Goal: Task Accomplishment & Management: Complete application form

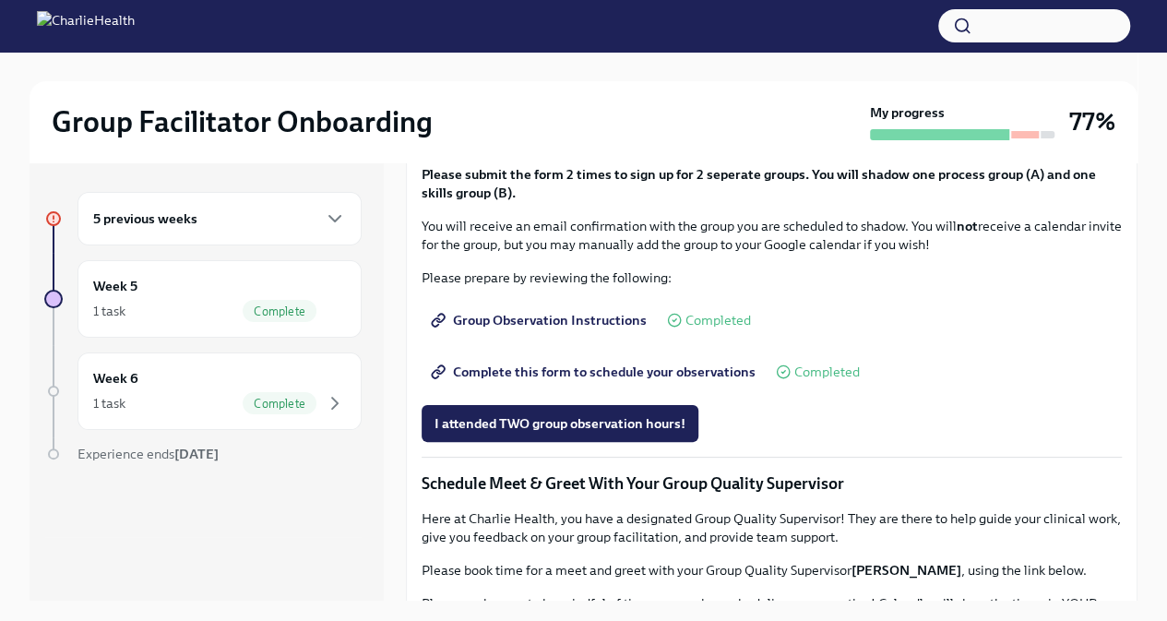
scroll to position [974, 0]
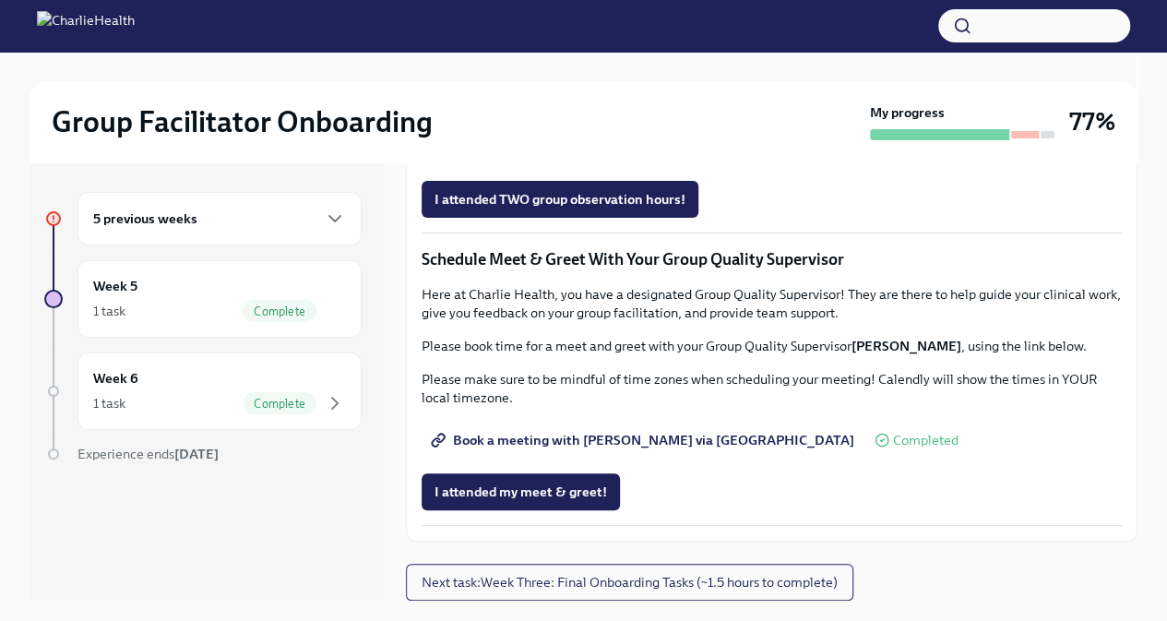
scroll to position [31, 0]
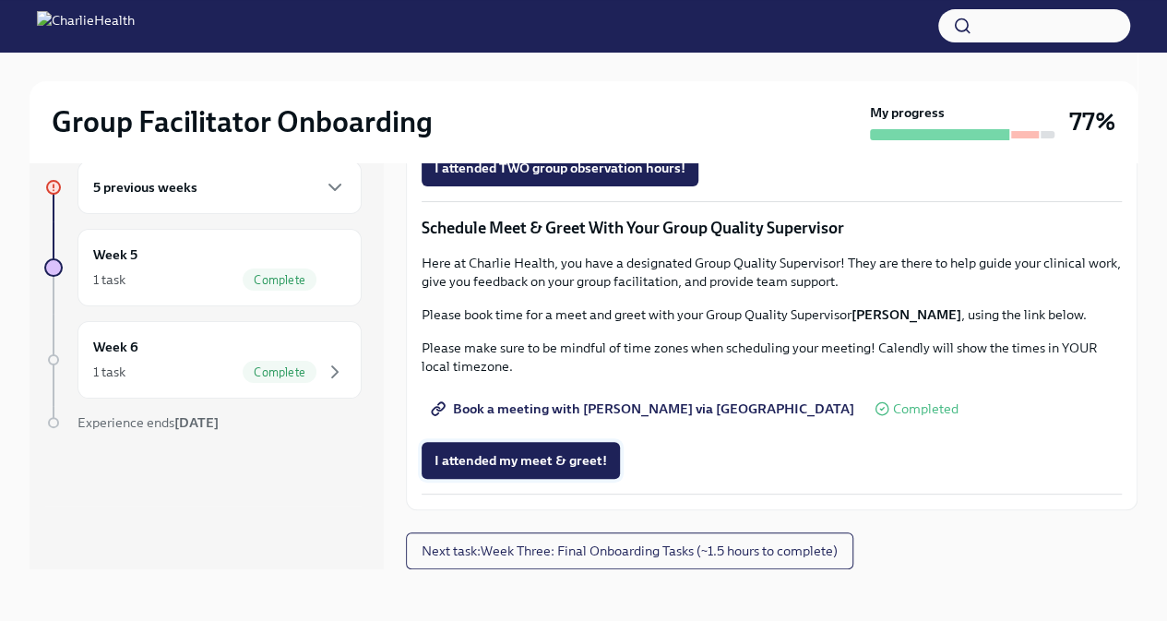
click at [534, 459] on span "I attended my meet & greet!" at bounding box center [521, 460] width 173 height 18
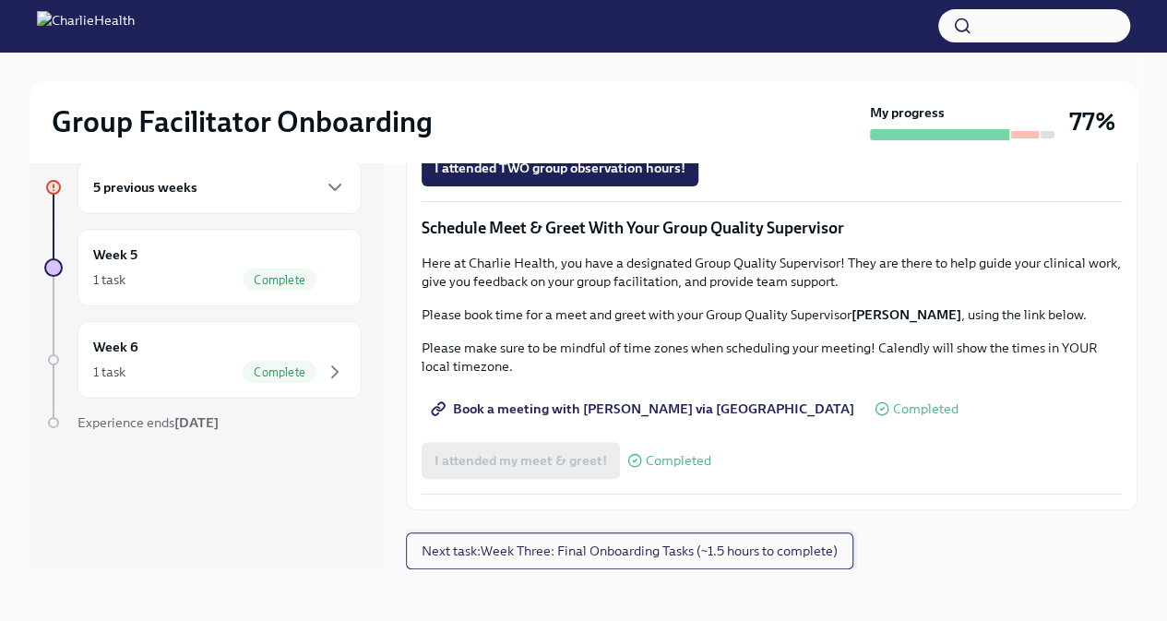
click at [721, 561] on button "Next task : Week Three: Final Onboarding Tasks (~1.5 hours to complete)" at bounding box center [630, 550] width 448 height 37
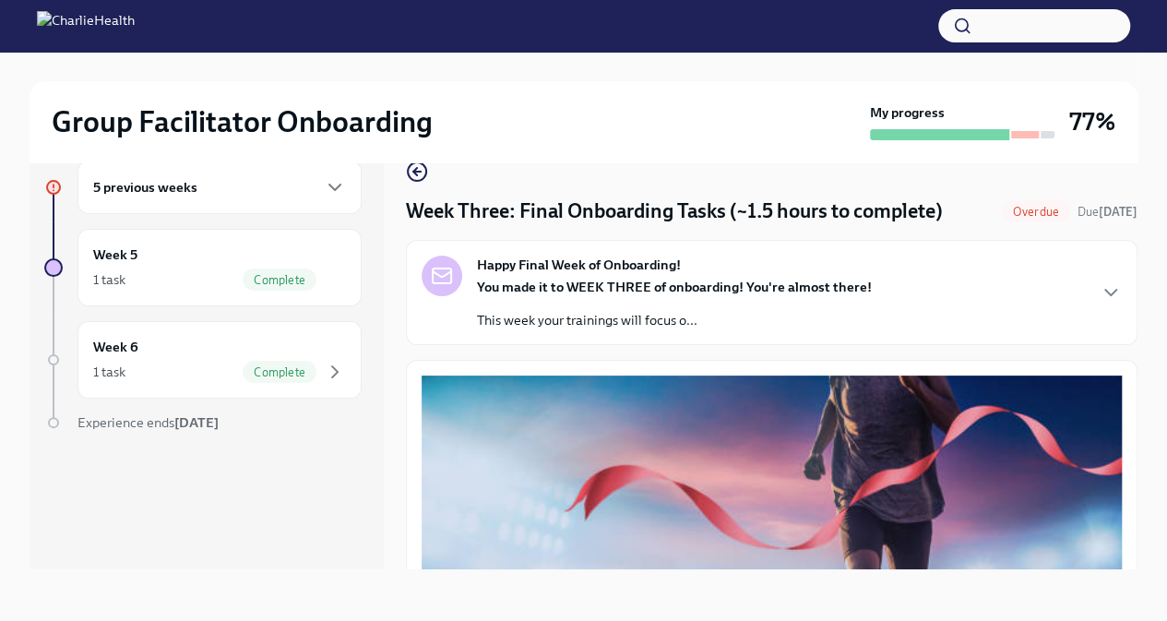
click at [305, 189] on div "5 previous weeks" at bounding box center [219, 187] width 253 height 22
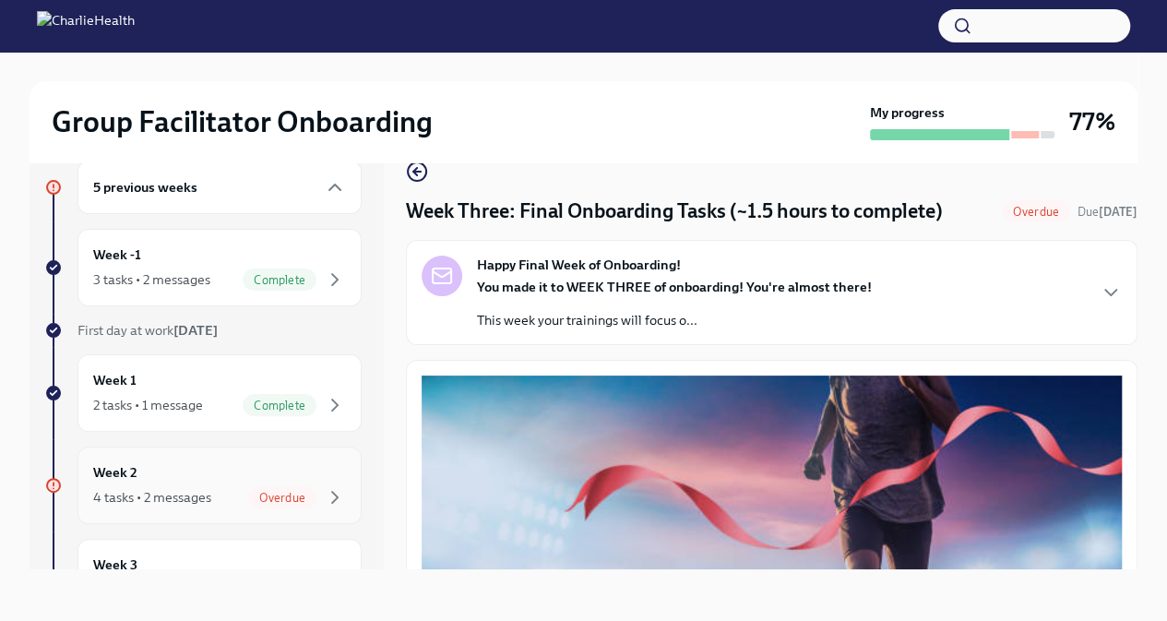
click at [290, 468] on div "Week 2 4 tasks • 2 messages Overdue" at bounding box center [219, 485] width 253 height 46
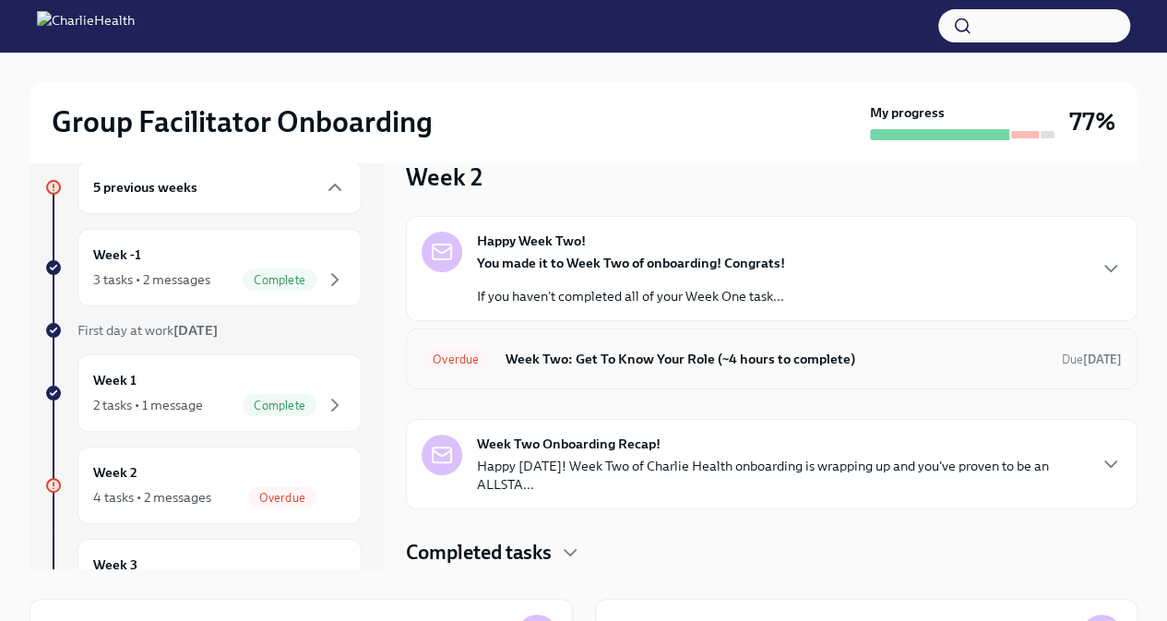
click at [549, 359] on h6 "Week Two: Get To Know Your Role (~4 hours to complete)" at bounding box center [776, 359] width 543 height 20
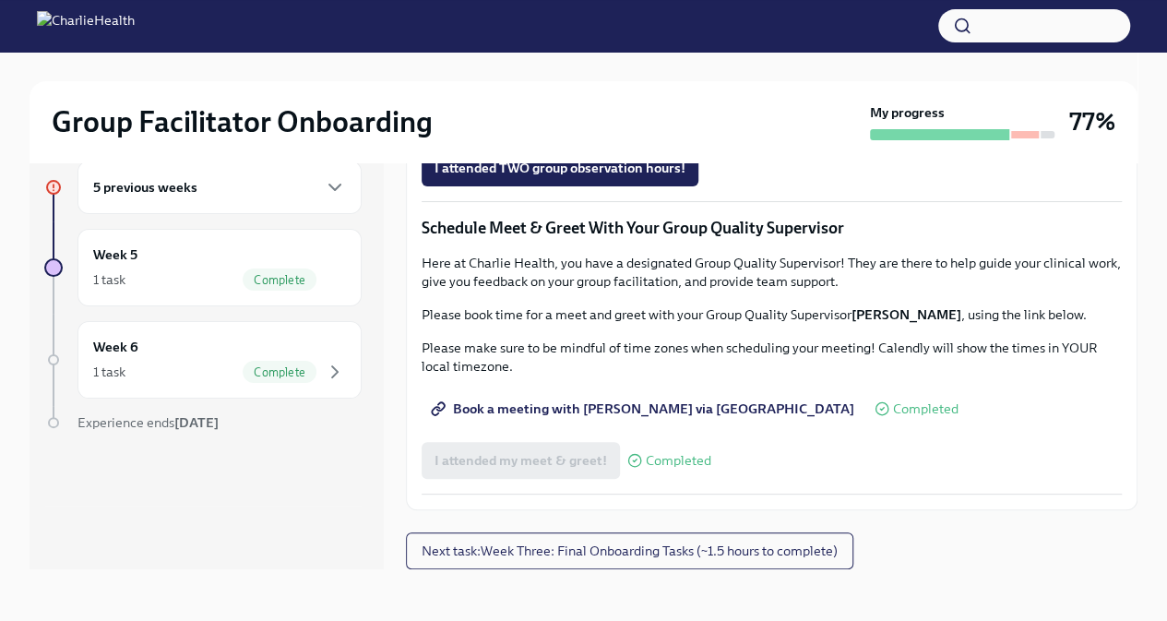
scroll to position [1731, 0]
click at [338, 184] on icon "button" at bounding box center [335, 187] width 22 height 22
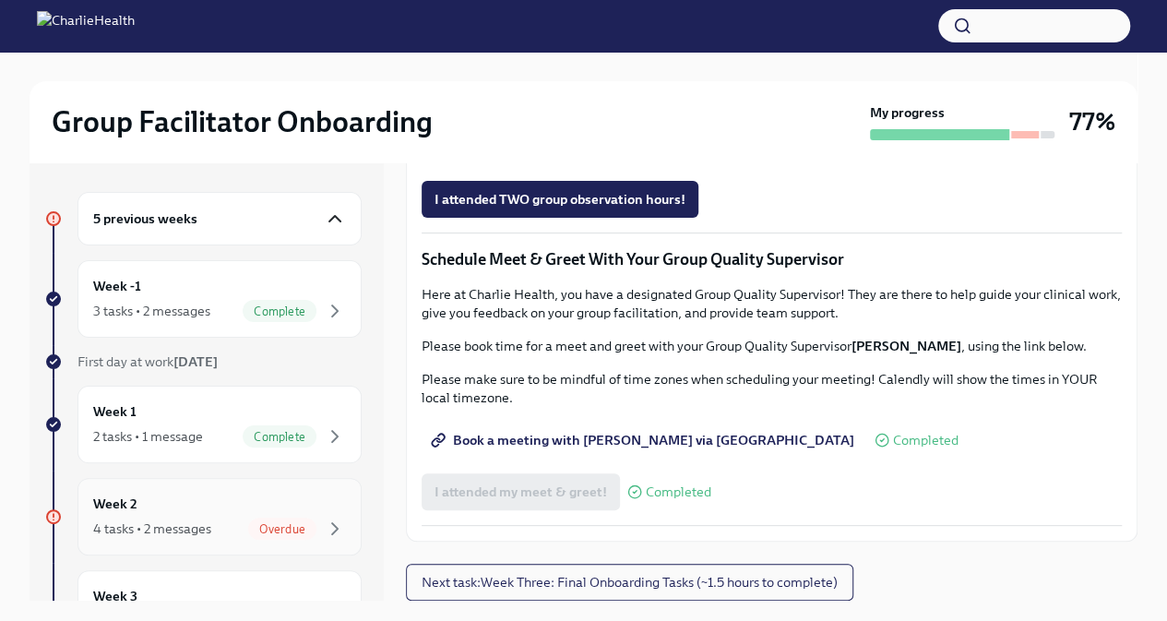
scroll to position [31, 0]
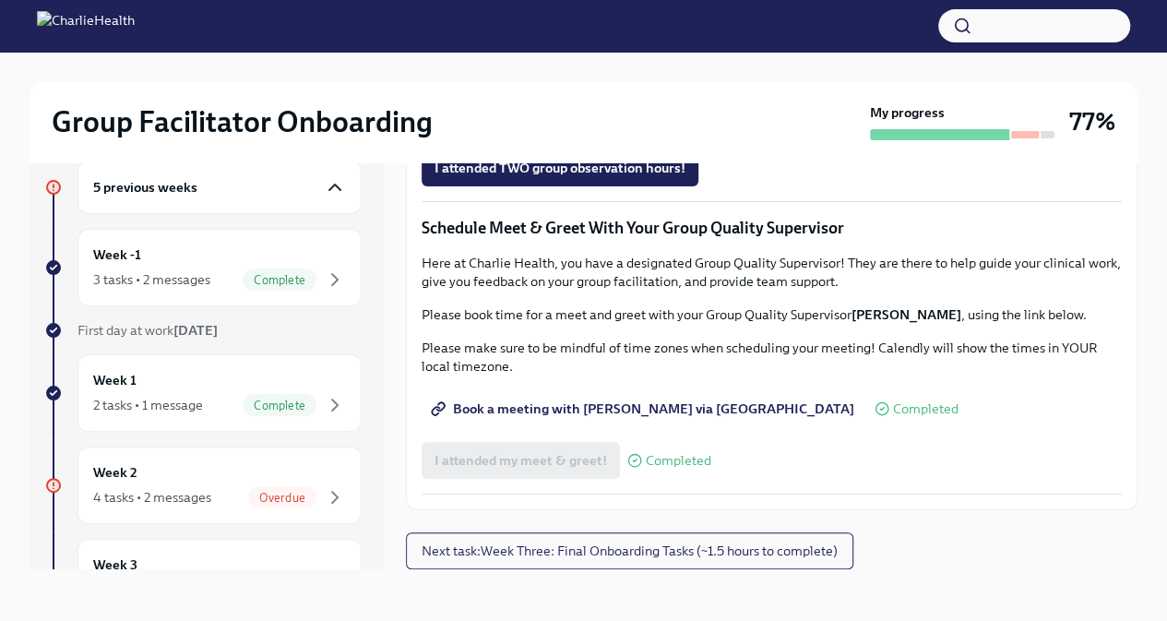
click at [297, 197] on div "5 previous weeks" at bounding box center [219, 187] width 253 height 22
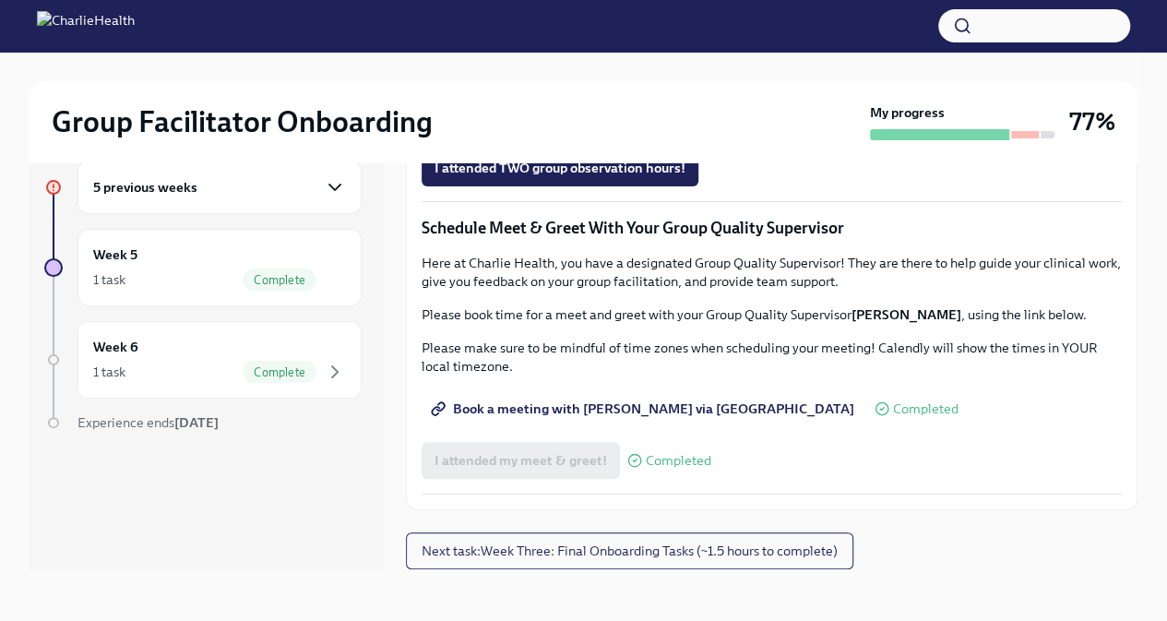
click at [297, 197] on div "5 previous weeks" at bounding box center [219, 187] width 253 height 22
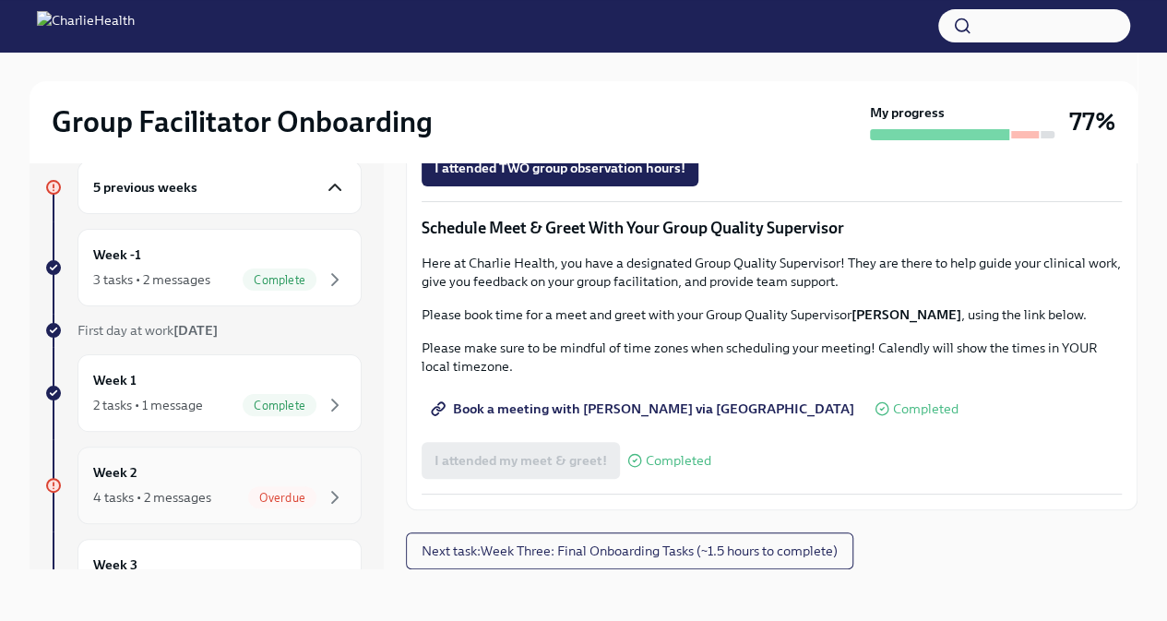
click at [281, 464] on div "Week 2 4 tasks • 2 messages Overdue" at bounding box center [219, 485] width 253 height 46
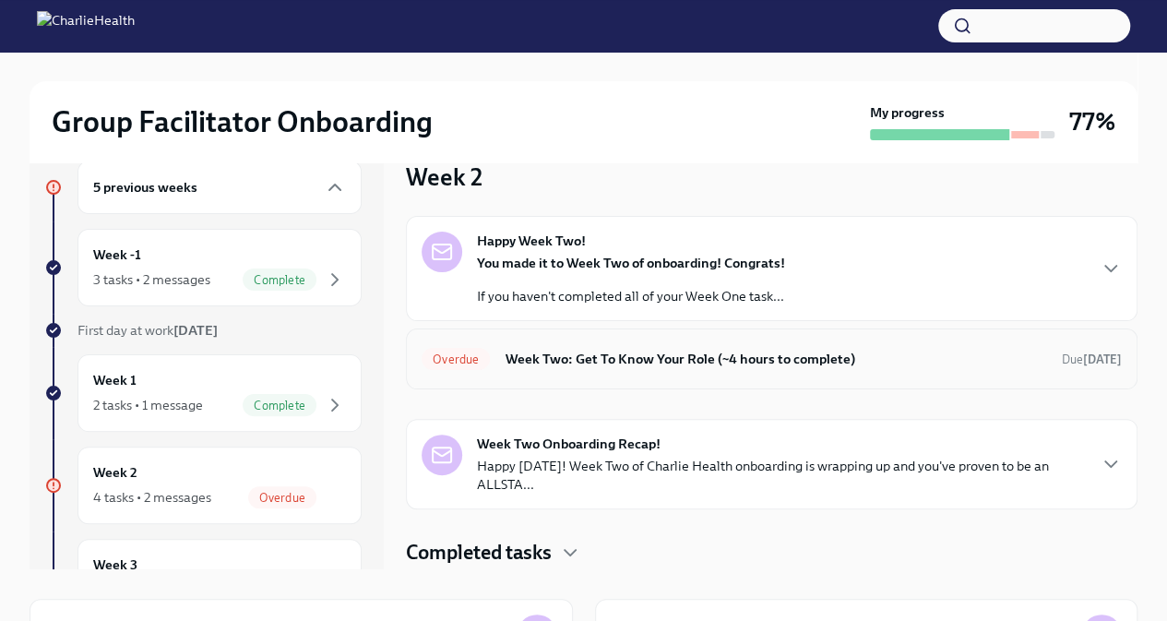
click at [581, 361] on h6 "Week Two: Get To Know Your Role (~4 hours to complete)" at bounding box center [776, 359] width 543 height 20
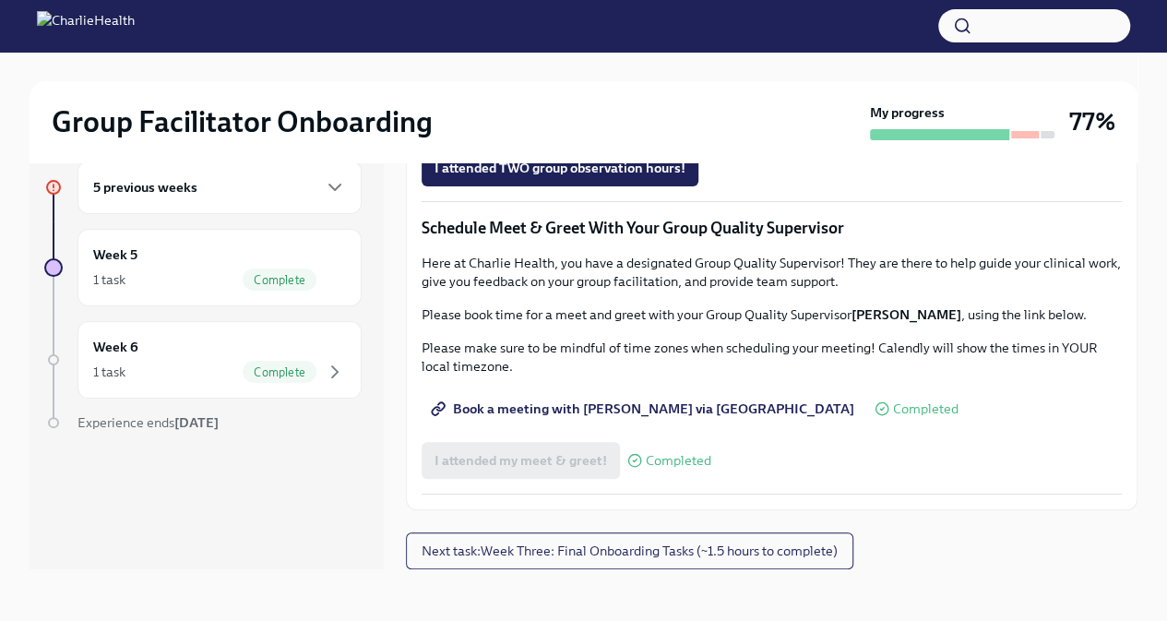
scroll to position [1731, 0]
click at [154, 423] on span "Experience ends Nov 11th" at bounding box center [148, 422] width 141 height 17
click at [242, 368] on div "1 task Complete" at bounding box center [219, 372] width 253 height 22
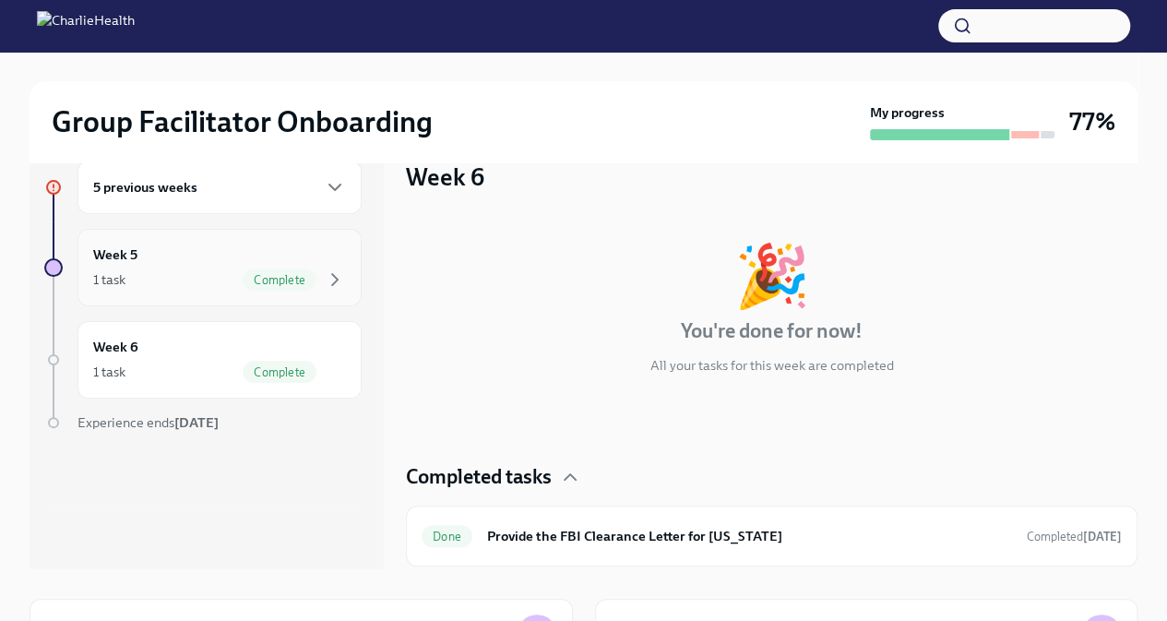
click at [227, 272] on div "1 task Complete" at bounding box center [219, 280] width 253 height 22
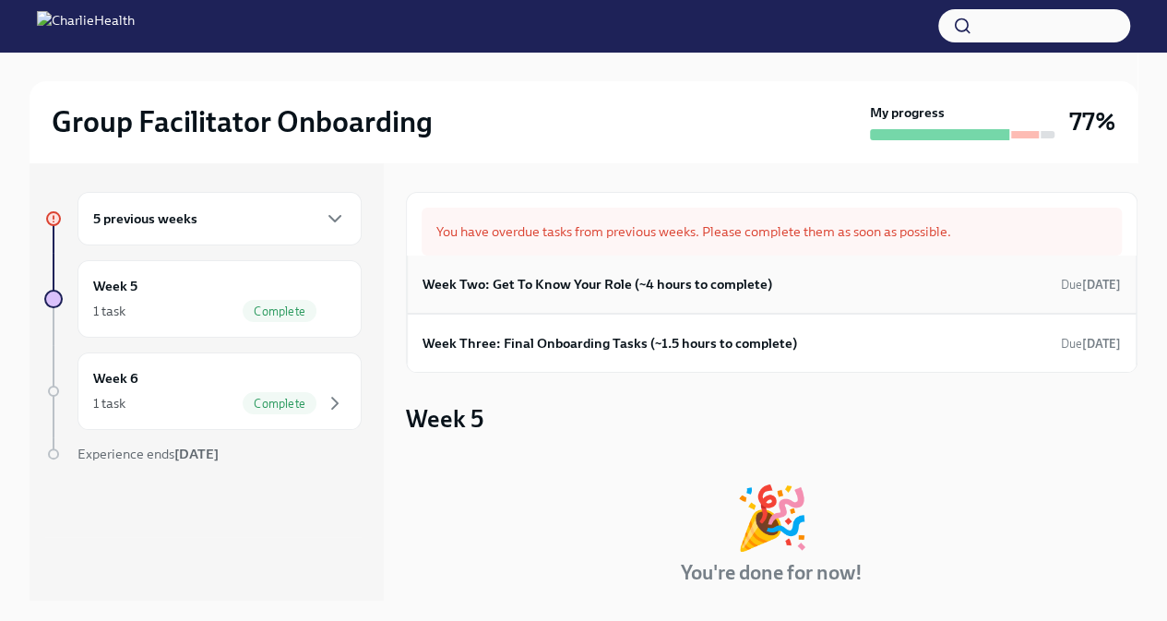
scroll to position [1, 0]
click at [259, 226] on div "5 previous weeks" at bounding box center [219, 218] width 253 height 22
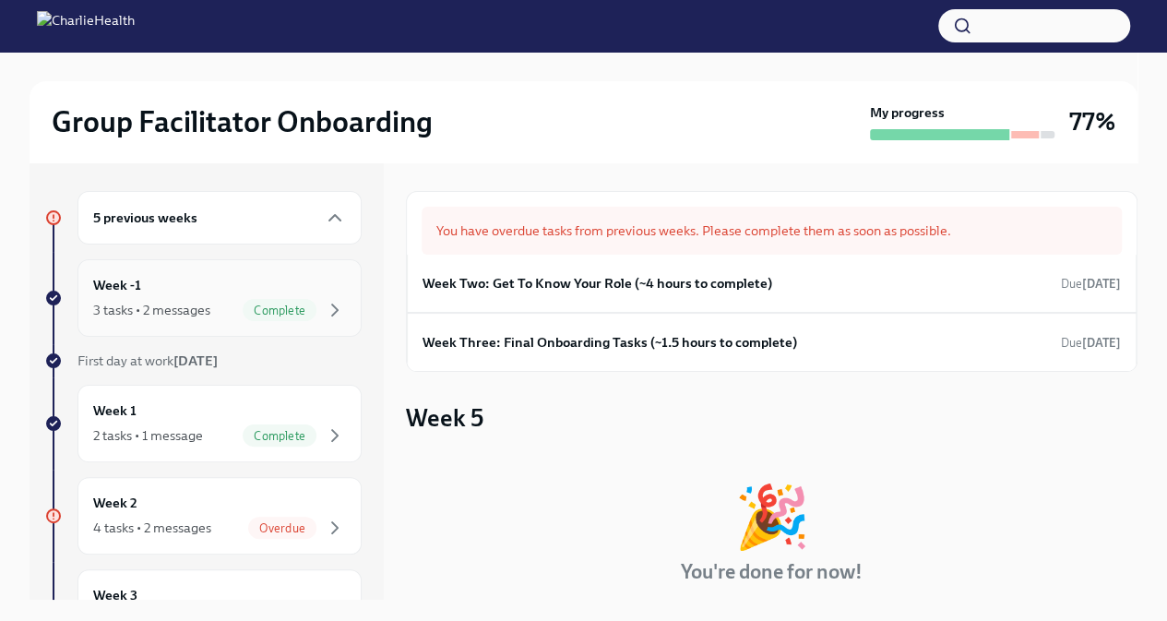
click at [253, 304] on span "Complete" at bounding box center [280, 311] width 74 height 14
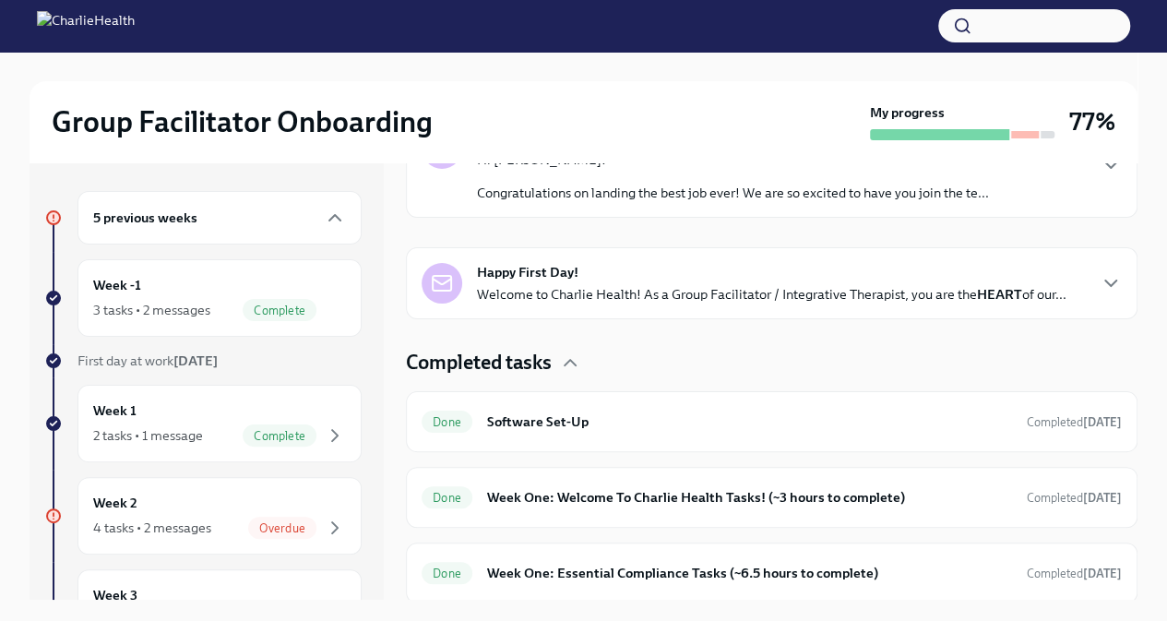
scroll to position [264, 0]
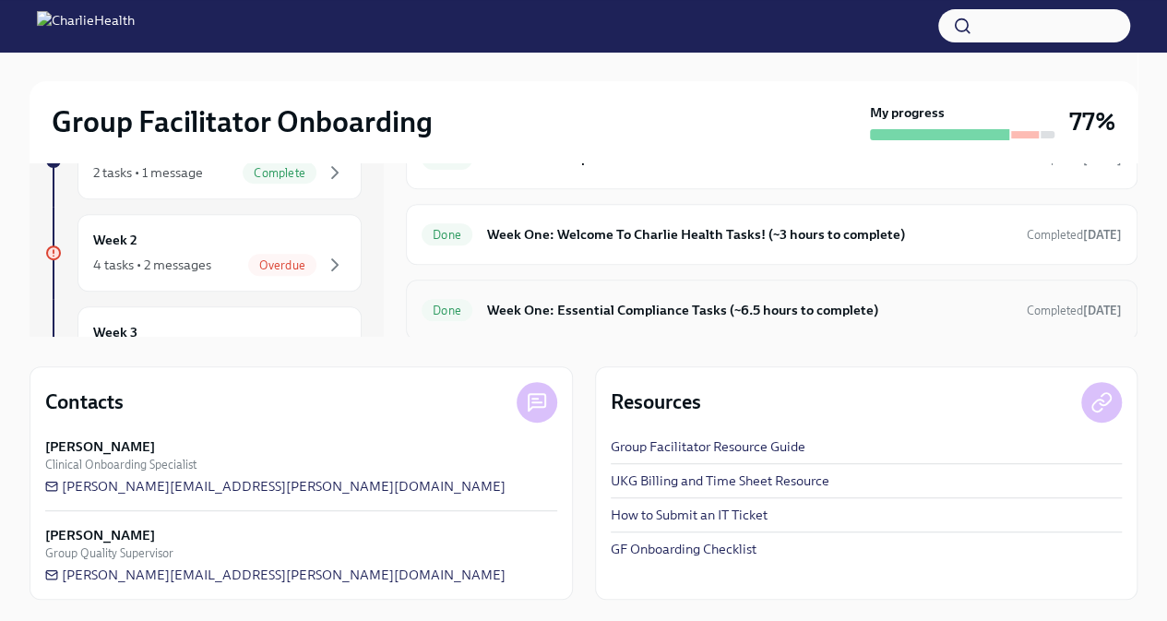
click at [675, 318] on div "Done Week One: Essential Compliance Tasks (~6.5 hours to complete) Completed 12…" at bounding box center [772, 310] width 700 height 30
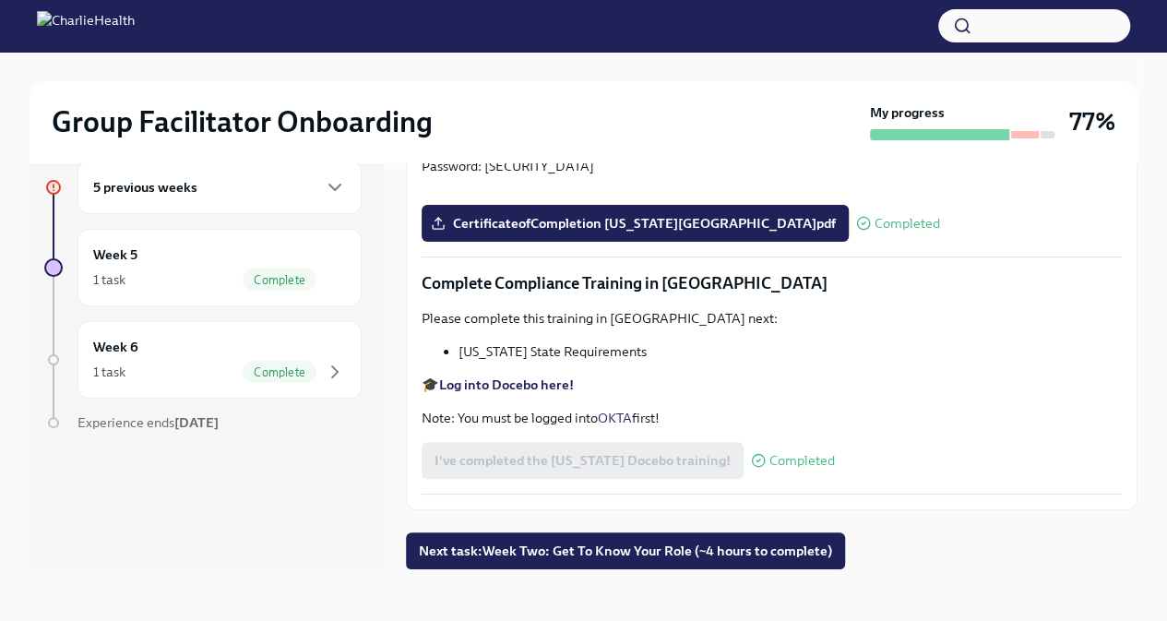
scroll to position [3952, 0]
click at [653, 556] on span "Next task : Week Two: Get To Know Your Role (~4 hours to complete)" at bounding box center [625, 551] width 413 height 18
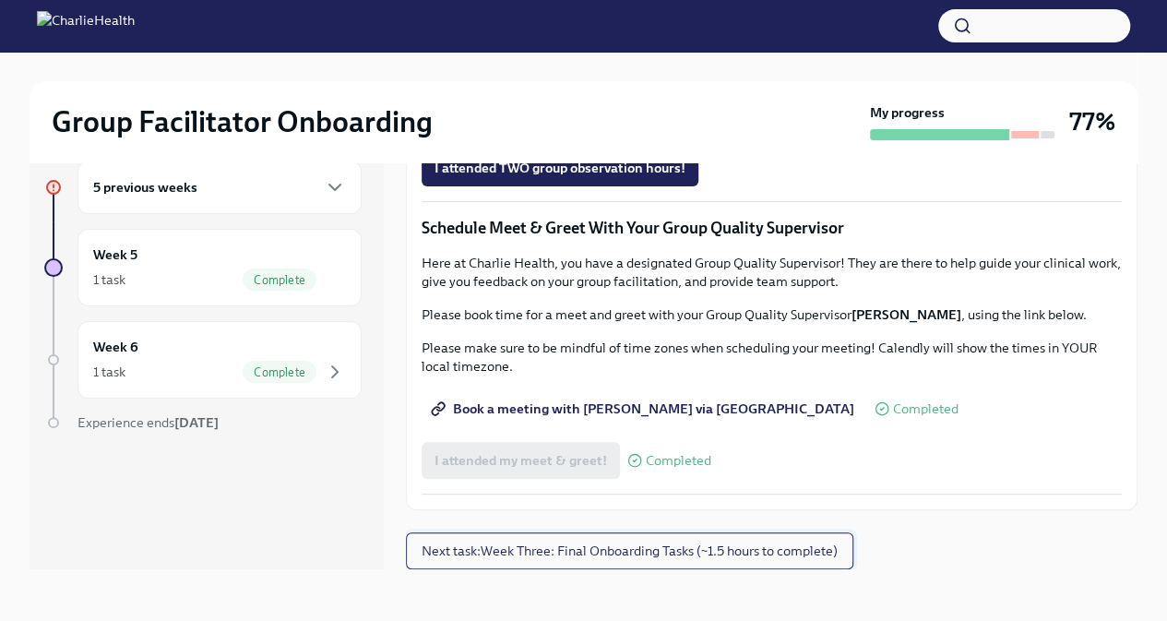
scroll to position [1731, 0]
click at [653, 556] on span "Next task : Week Three: Final Onboarding Tasks (~1.5 hours to complete)" at bounding box center [630, 551] width 416 height 18
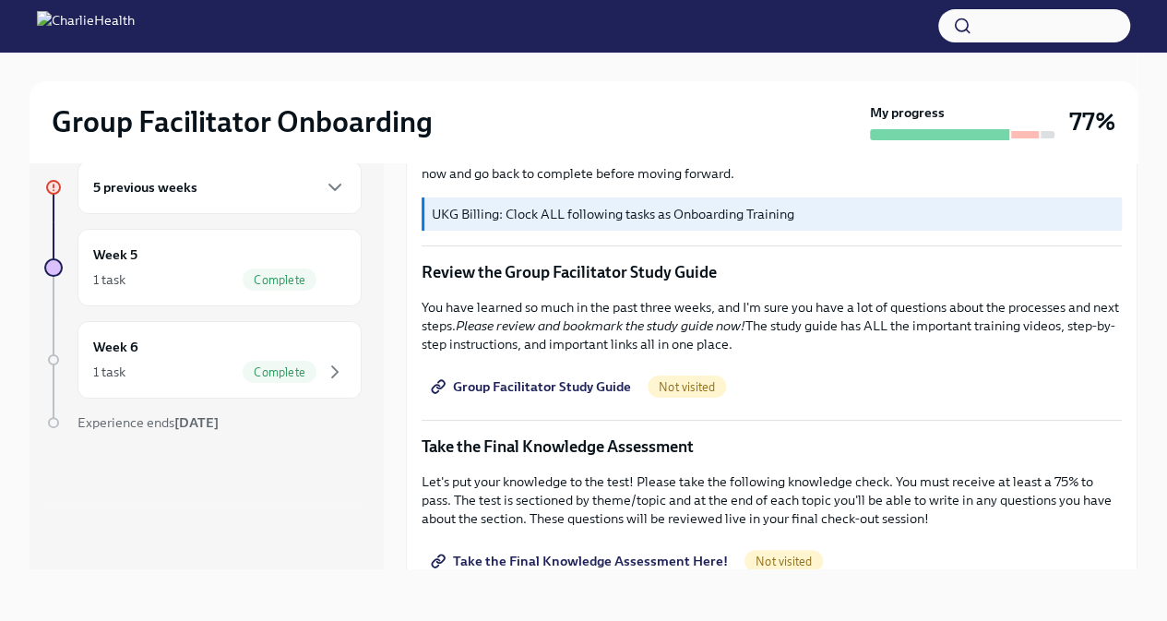
scroll to position [711, 0]
click at [554, 378] on span "Group Facilitator Study Guide" at bounding box center [533, 387] width 197 height 18
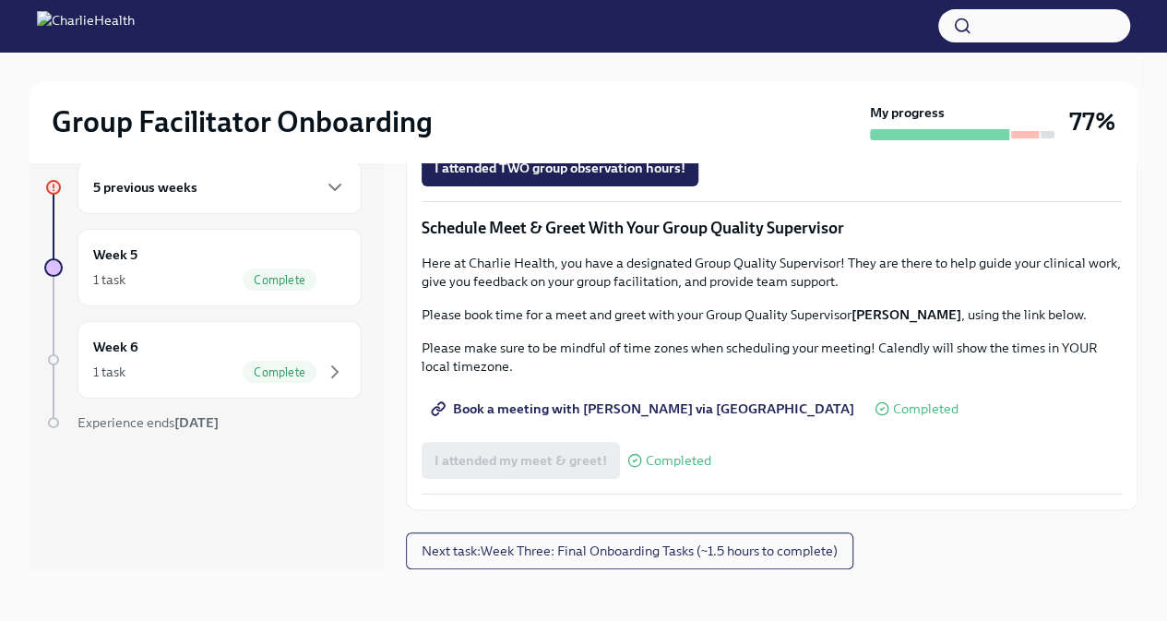
scroll to position [1731, 0]
click at [704, 544] on span "Next task : Week Three: Final Onboarding Tasks (~1.5 hours to complete)" at bounding box center [630, 551] width 416 height 18
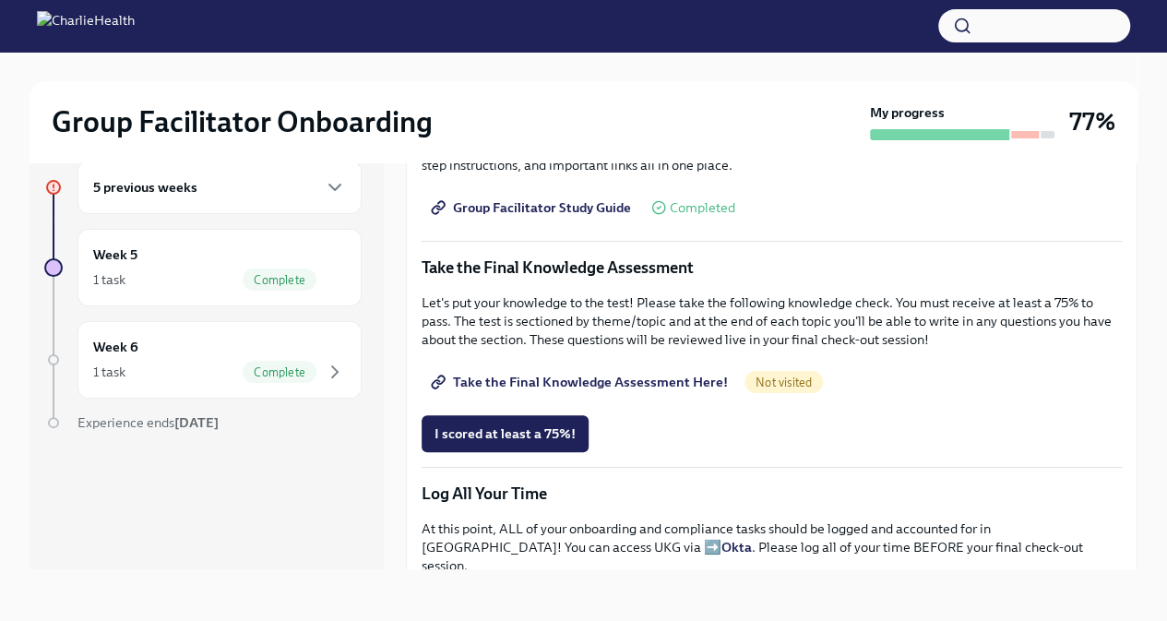
scroll to position [891, 0]
click at [565, 372] on span "Take the Final Knowledge Assessment Here!" at bounding box center [581, 381] width 293 height 18
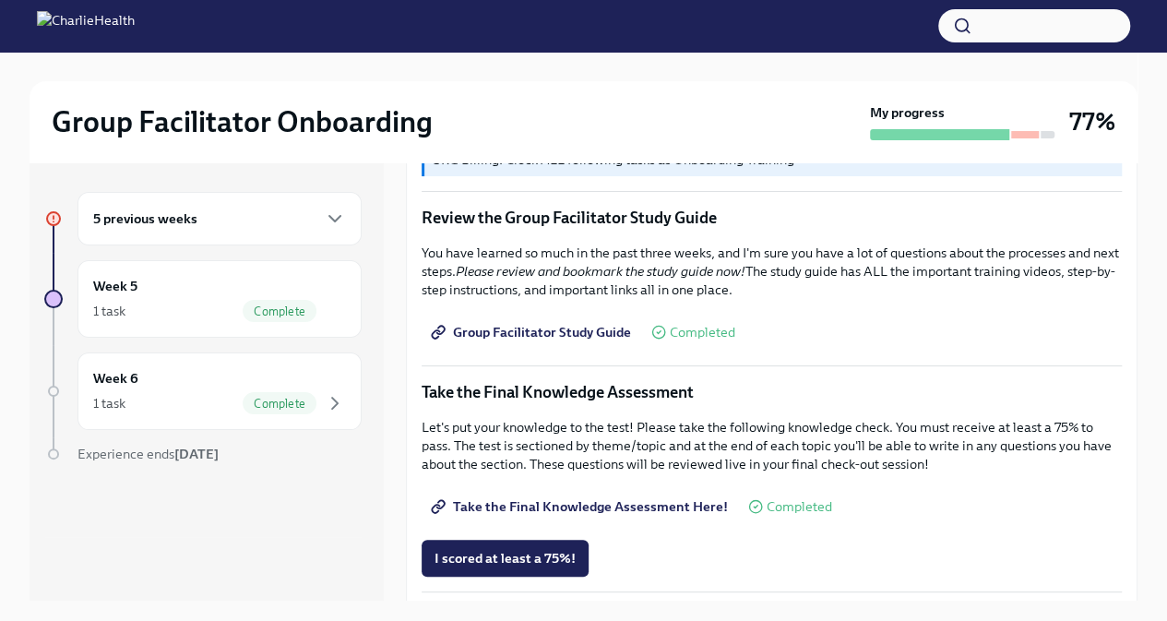
scroll to position [793, 0]
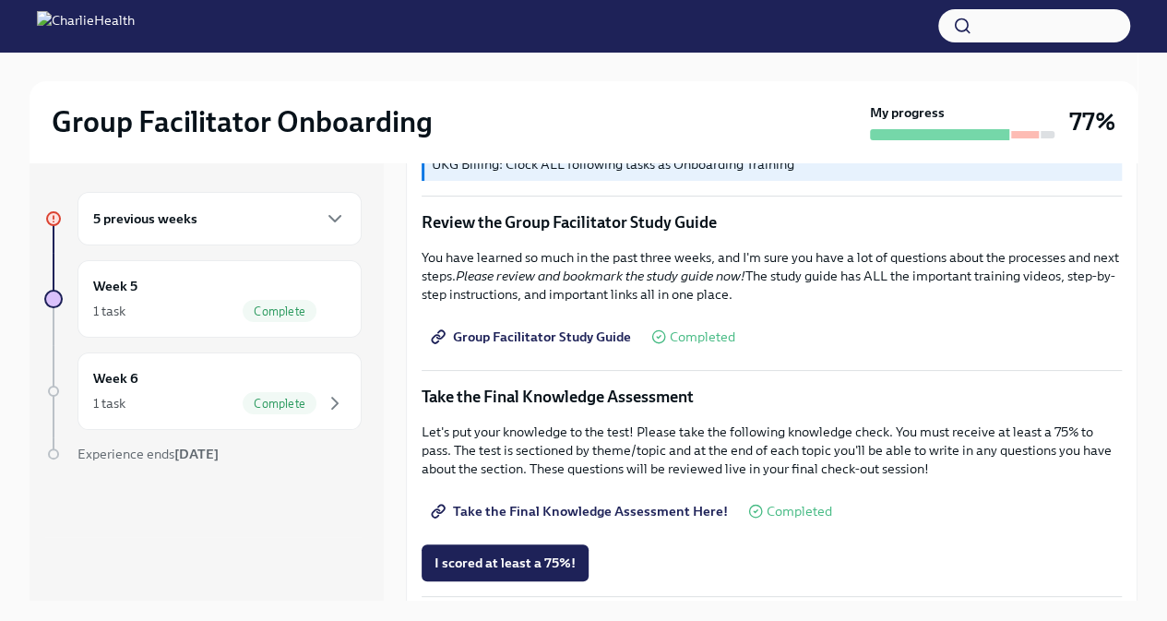
click at [572, 328] on span "Group Facilitator Study Guide" at bounding box center [533, 337] width 197 height 18
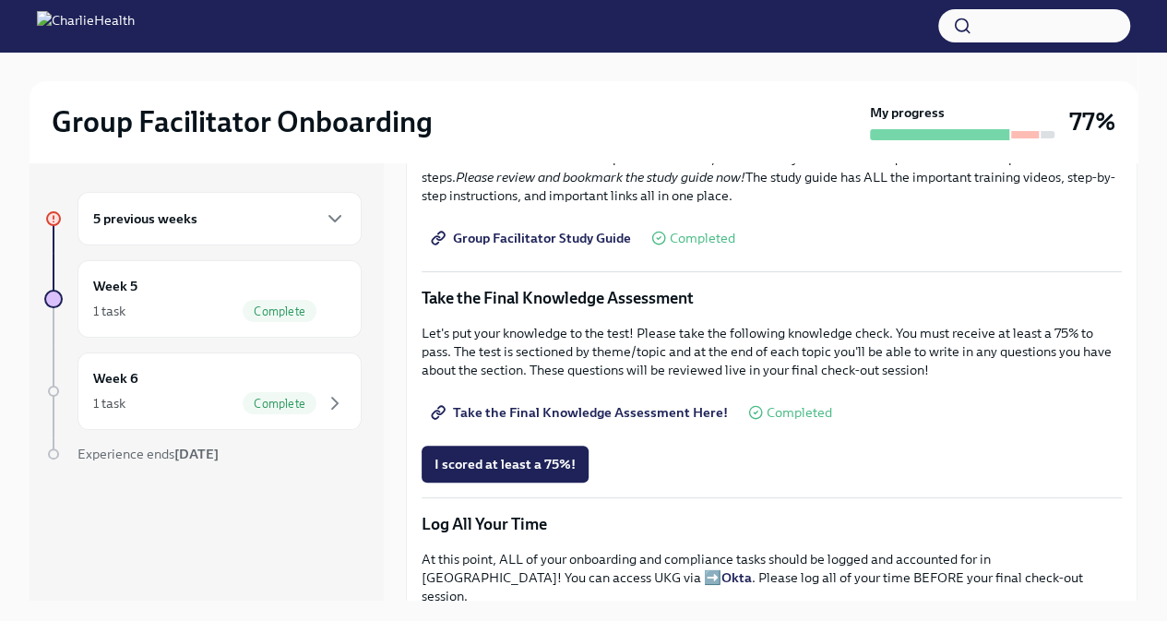
scroll to position [892, 0]
click at [472, 454] on span "I scored at least a 75%!" at bounding box center [505, 463] width 141 height 18
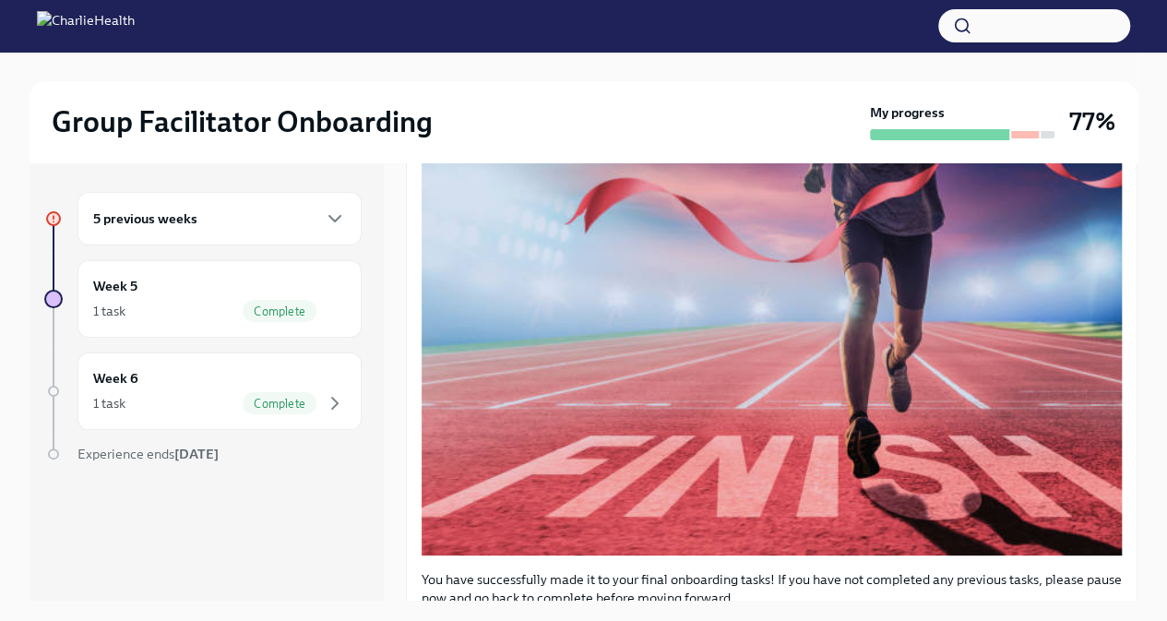
scroll to position [321, 0]
